Goal: Transaction & Acquisition: Book appointment/travel/reservation

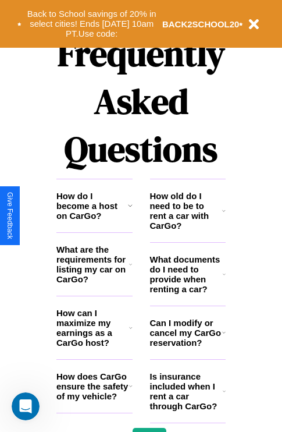
scroll to position [1409, 0]
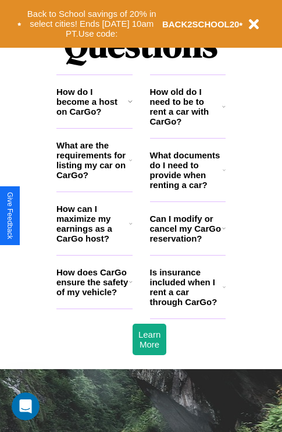
click at [187, 125] on h3 "How old do I need to be to rent a car with CarGo?" at bounding box center [186, 107] width 73 height 40
click at [94, 116] on h3 "How do I become a host on CarGo?" at bounding box center [92, 102] width 72 height 30
click at [94, 297] on h3 "How does CarGo ensure the safety of my vehicle?" at bounding box center [92, 282] width 73 height 30
click at [187, 243] on h3 "Can I modify or cancel my CarGo reservation?" at bounding box center [186, 228] width 72 height 30
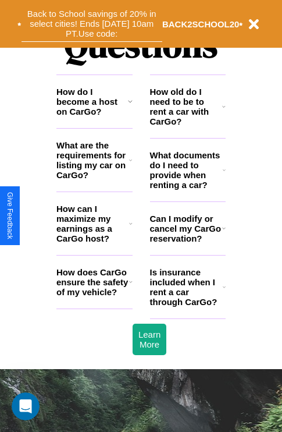
click at [91, 24] on button "Back to School savings of 20% in select cities! Ends 9/1 at 10am PT. Use code:" at bounding box center [92, 24] width 141 height 36
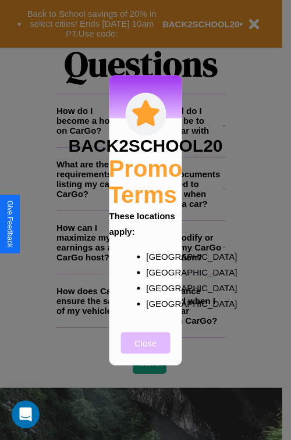
click at [145, 351] on button "Close" at bounding box center [145, 343] width 49 height 22
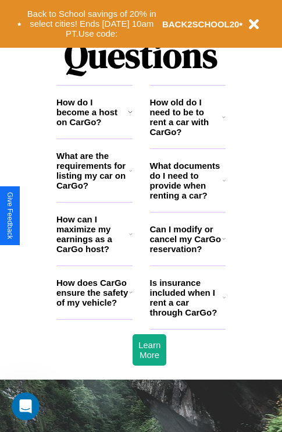
scroll to position [747, 0]
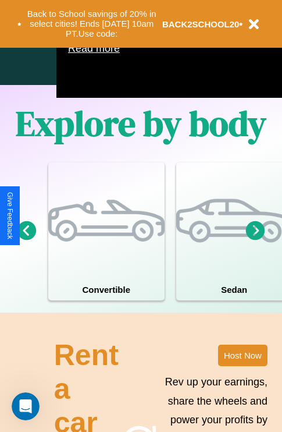
click at [255, 240] on icon at bounding box center [255, 229] width 19 height 19
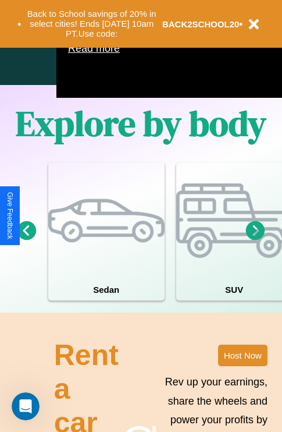
click at [255, 240] on icon at bounding box center [255, 229] width 19 height 19
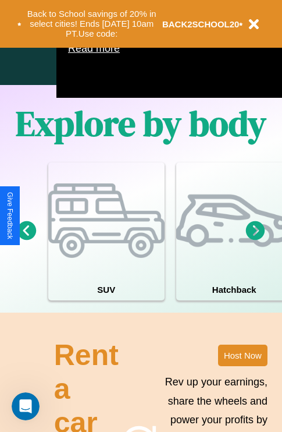
click at [255, 240] on icon at bounding box center [255, 229] width 19 height 19
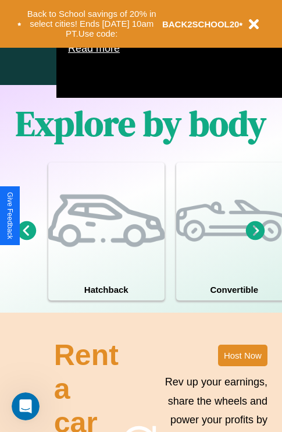
scroll to position [633, 138]
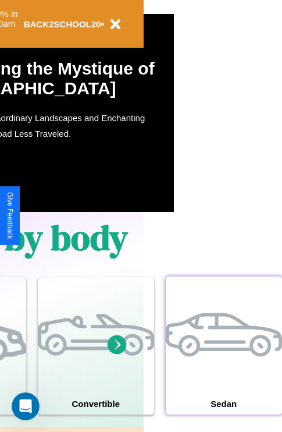
click at [223, 362] on div at bounding box center [224, 334] width 116 height 116
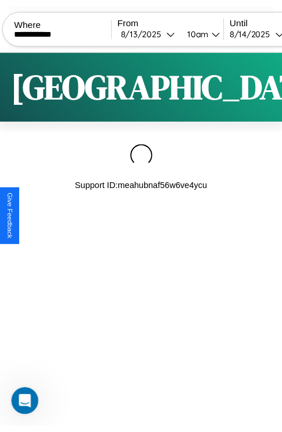
scroll to position [0, 98]
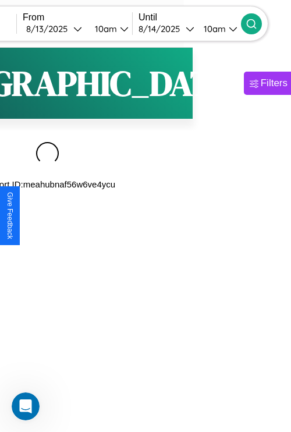
type input "**********"
click at [257, 23] on icon at bounding box center [251, 24] width 12 height 12
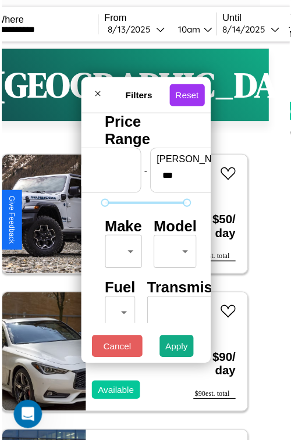
scroll to position [34, 0]
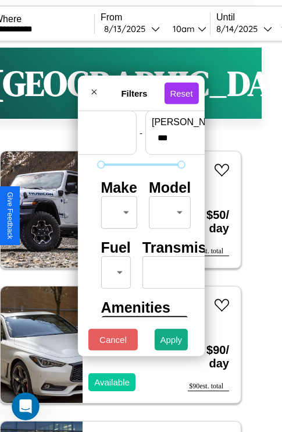
click at [117, 209] on body "**********" at bounding box center [121, 240] width 282 height 480
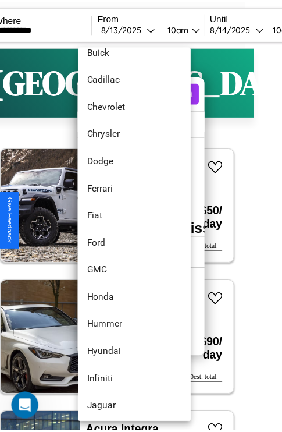
scroll to position [301, 0]
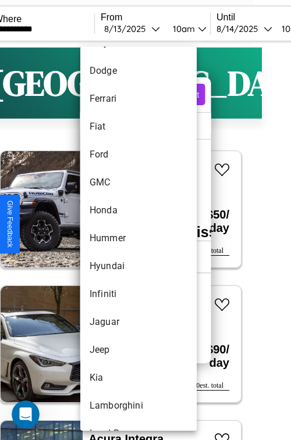
click at [116, 238] on li "Hummer" at bounding box center [138, 239] width 116 height 28
type input "******"
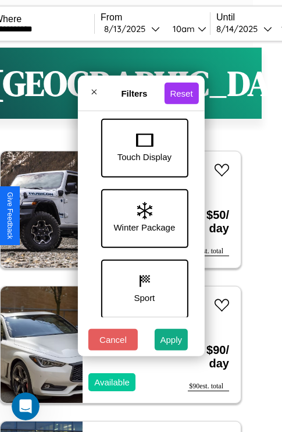
scroll to position [379, 0]
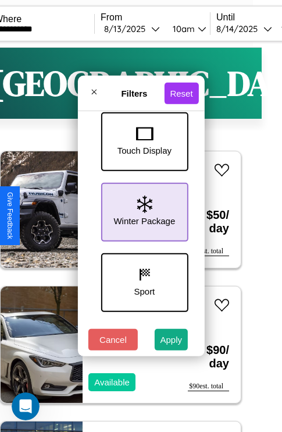
click at [142, 209] on icon at bounding box center [144, 203] width 15 height 17
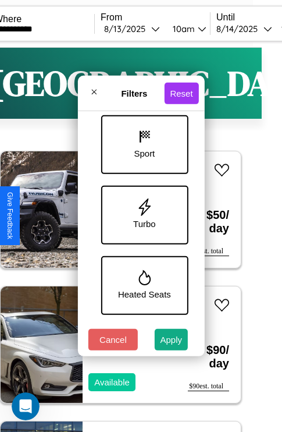
scroll to position [519, 0]
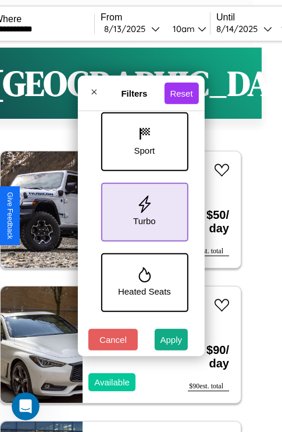
click at [142, 209] on icon at bounding box center [144, 203] width 17 height 17
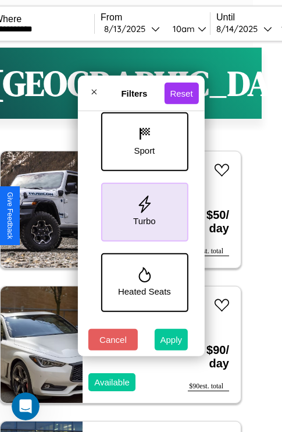
click at [172, 342] on button "Apply" at bounding box center [172, 340] width 34 height 22
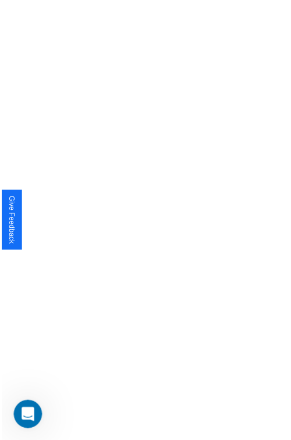
scroll to position [0, 0]
